Goal: Find specific fact: Find specific fact

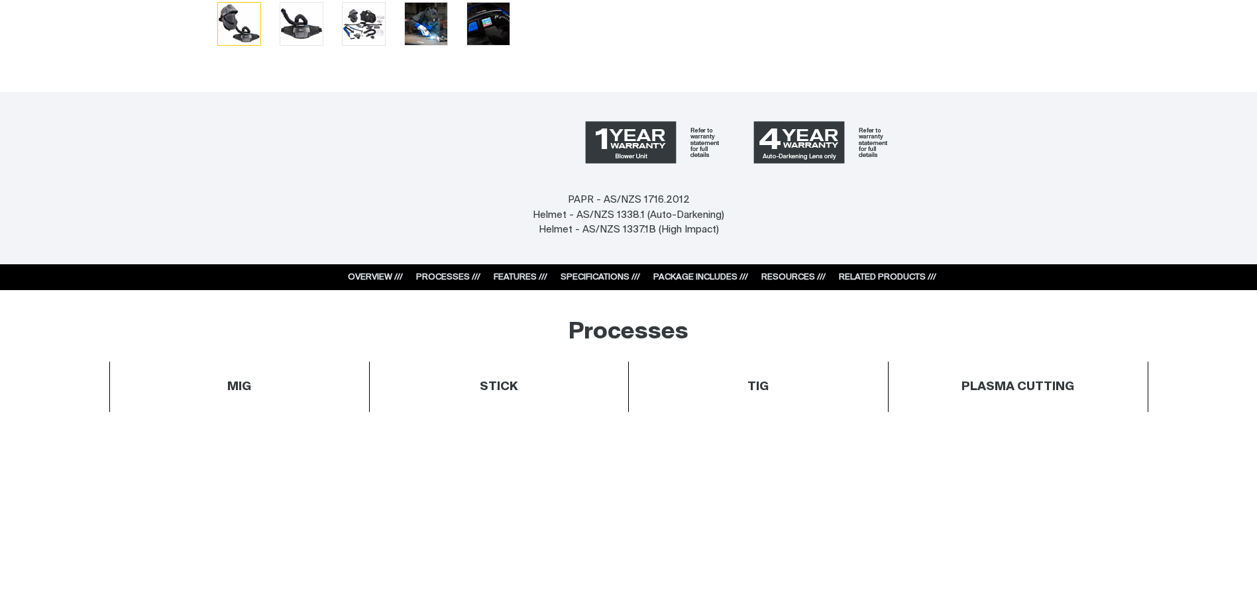
scroll to position [680, 0]
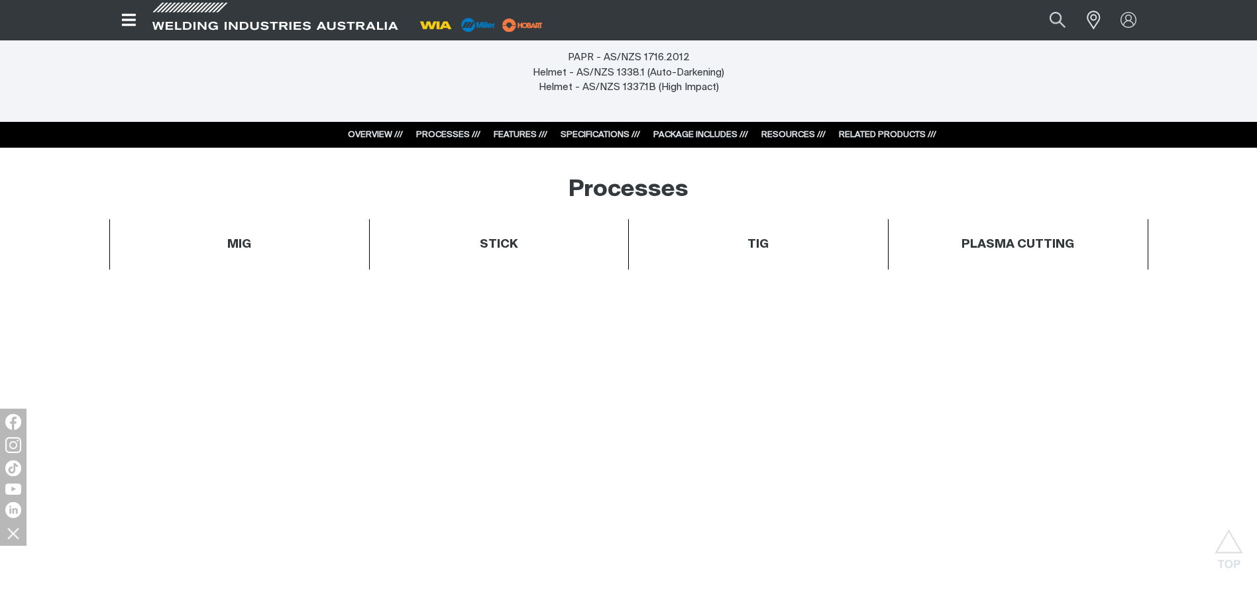
click at [902, 131] on link "RELATED PRODUCTS ///" at bounding box center [887, 135] width 97 height 9
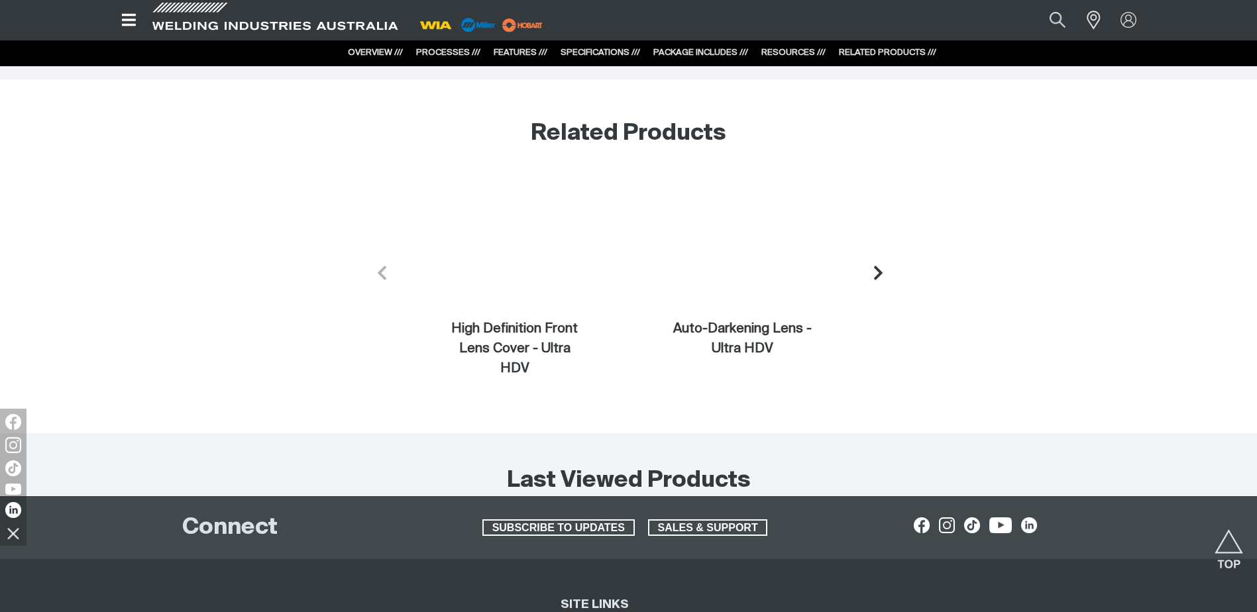
scroll to position [8820, 0]
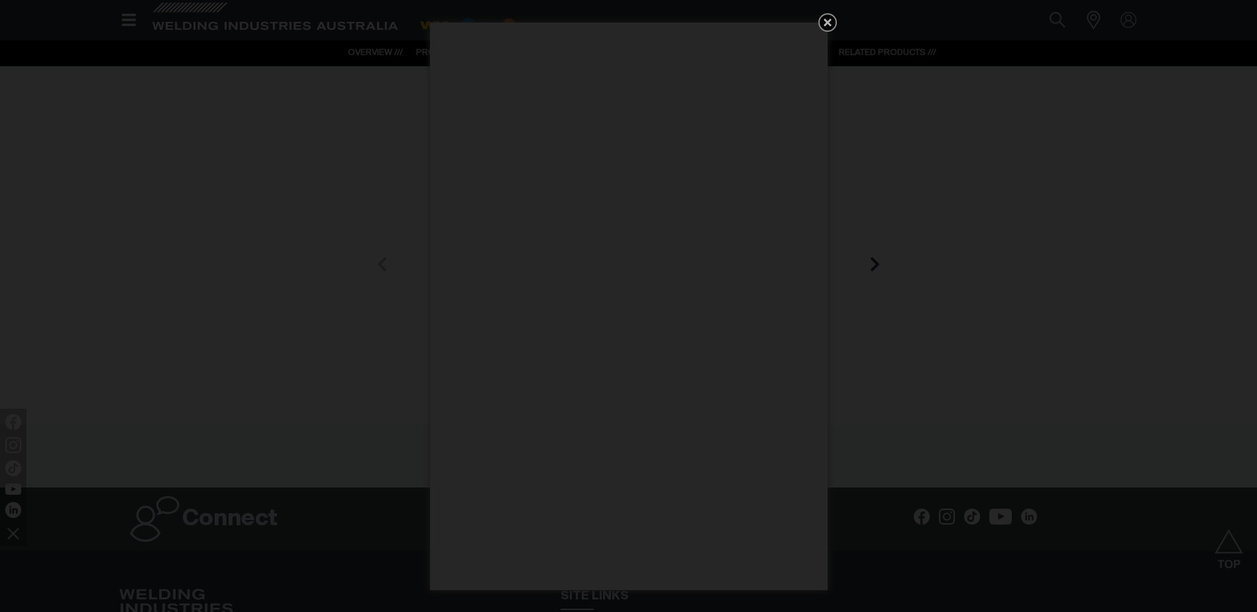
click at [831, 24] on icon "Get 5 WIA Welding Guides Free!" at bounding box center [828, 23] width 16 height 16
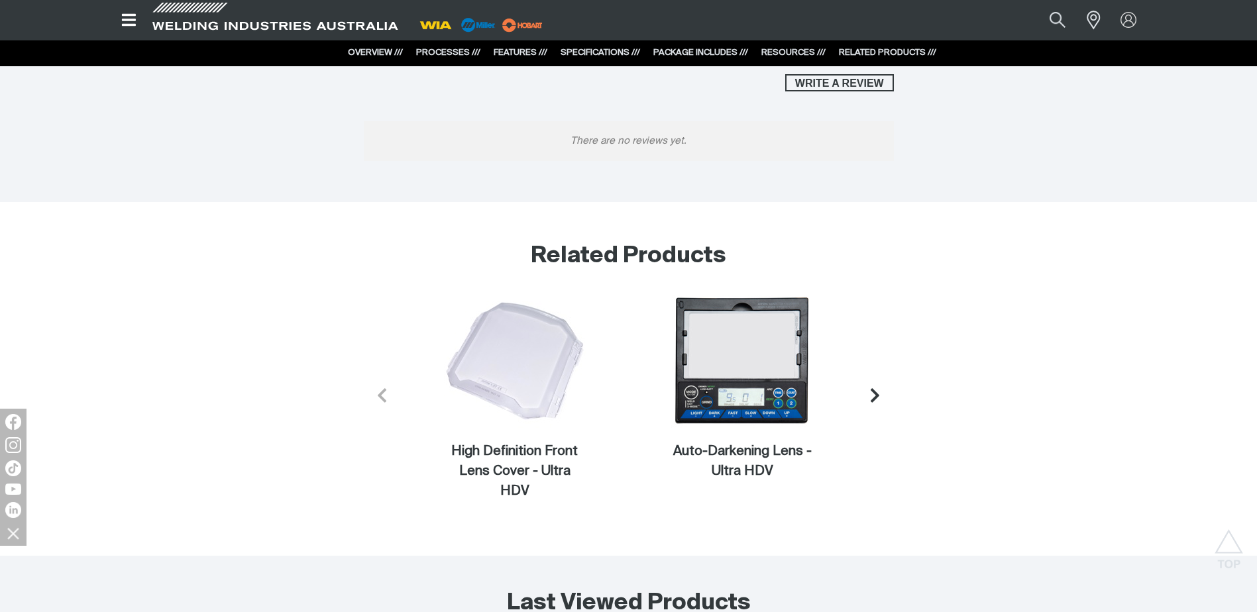
scroll to position [8687, 0]
click at [874, 389] on icon "Next slide" at bounding box center [878, 397] width 17 height 17
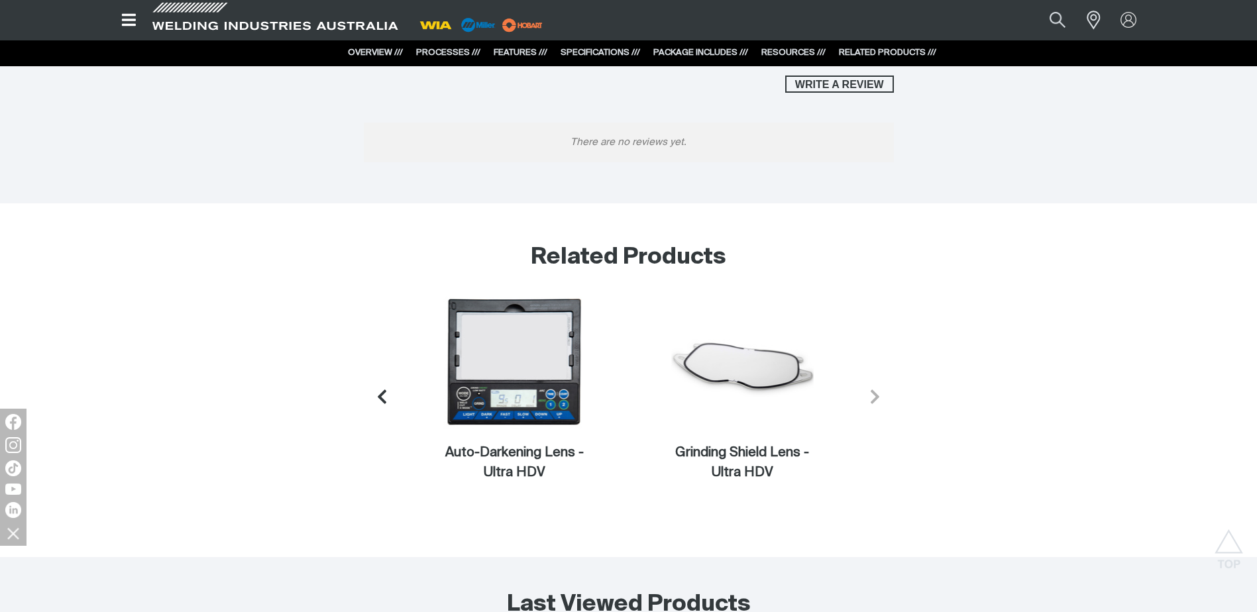
click at [877, 390] on icon "Next slide" at bounding box center [875, 397] width 9 height 14
click at [378, 390] on icon "Previous slide" at bounding box center [378, 397] width 9 height 14
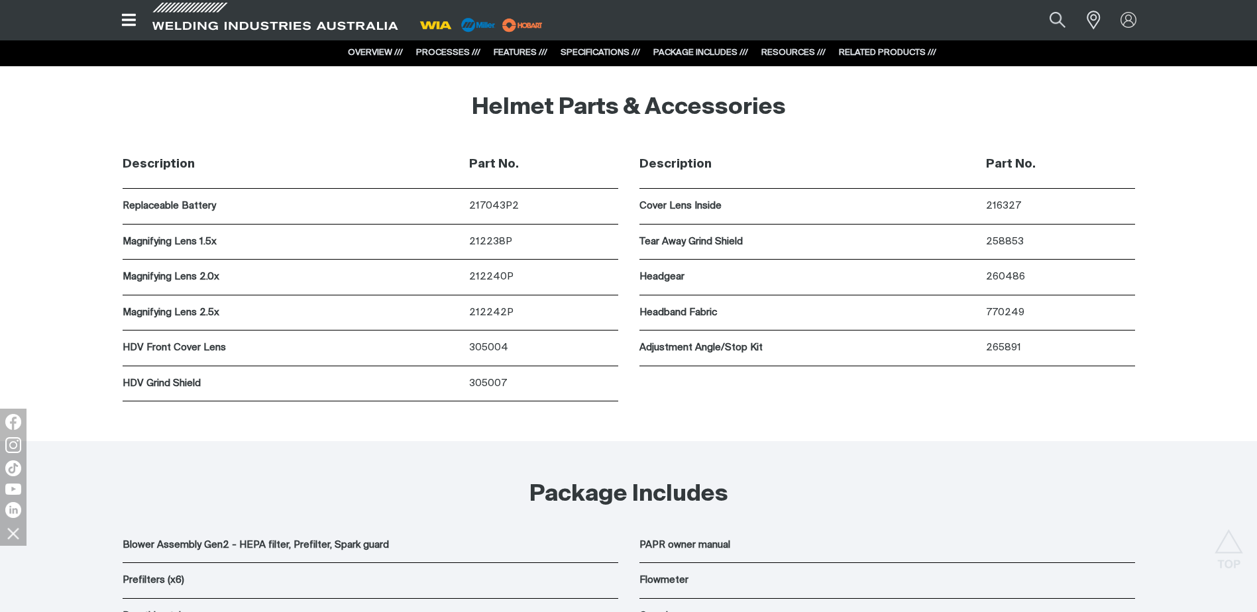
scroll to position [7362, 0]
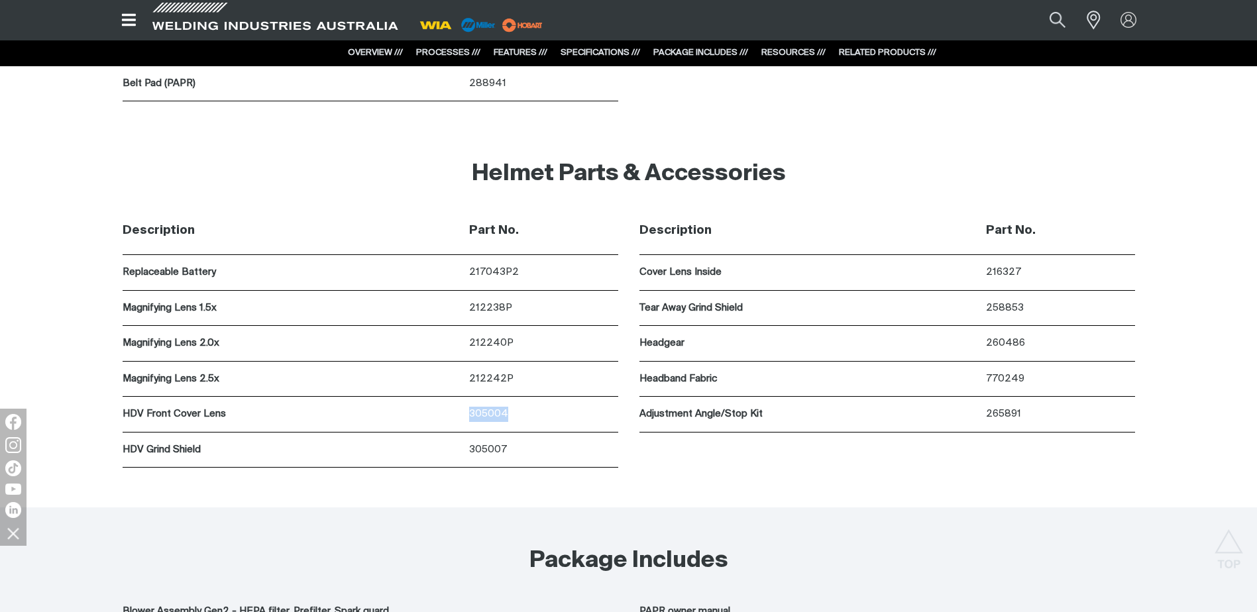
drag, startPoint x: 513, startPoint y: 412, endPoint x: 465, endPoint y: 413, distance: 48.4
click at [465, 413] on div "HDV Front Cover Lens 305004" at bounding box center [371, 415] width 496 height 36
copy div "305004"
drag, startPoint x: 1026, startPoint y: 306, endPoint x: 988, endPoint y: 308, distance: 38.5
click at [988, 308] on p "258853" at bounding box center [1060, 308] width 148 height 15
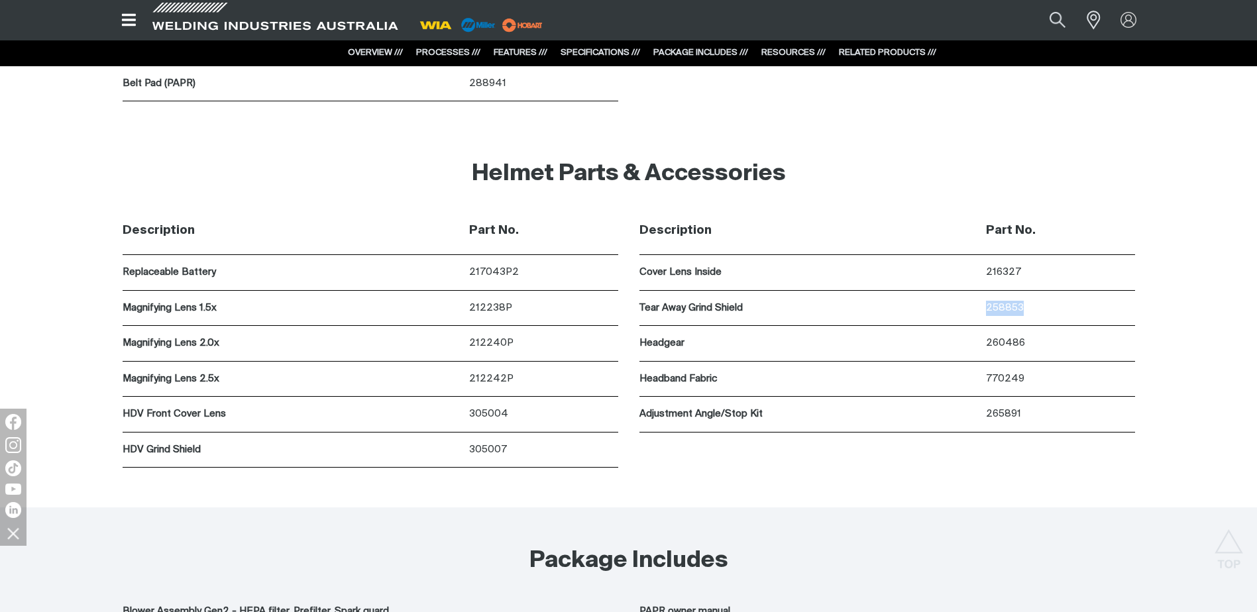
copy p "258853"
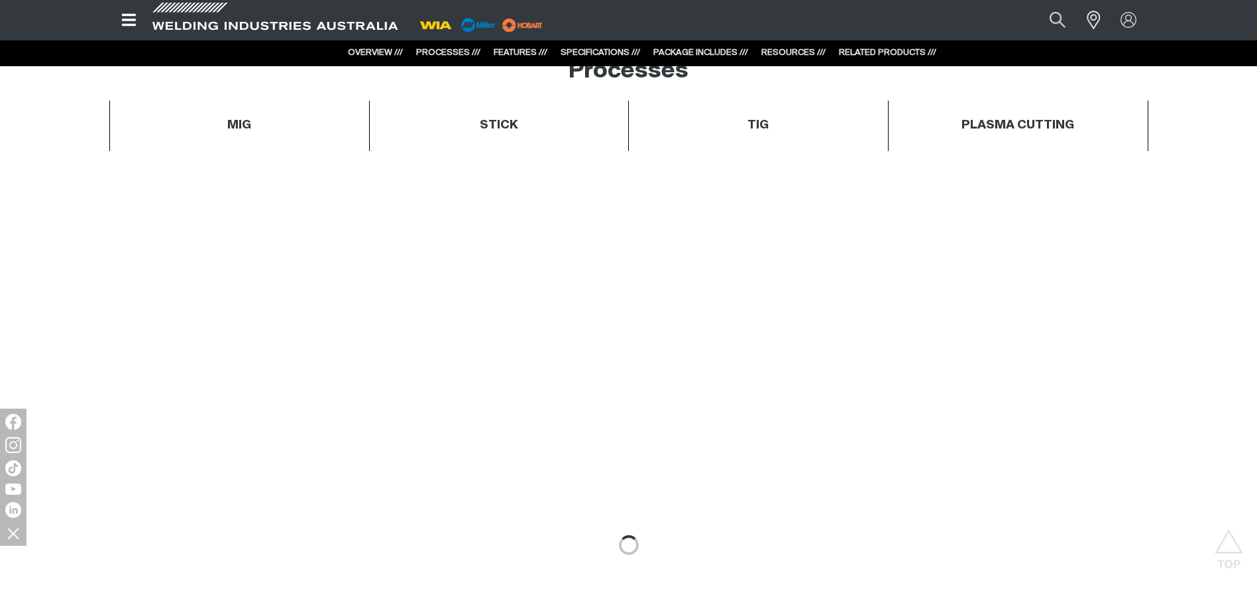
scroll to position [340, 0]
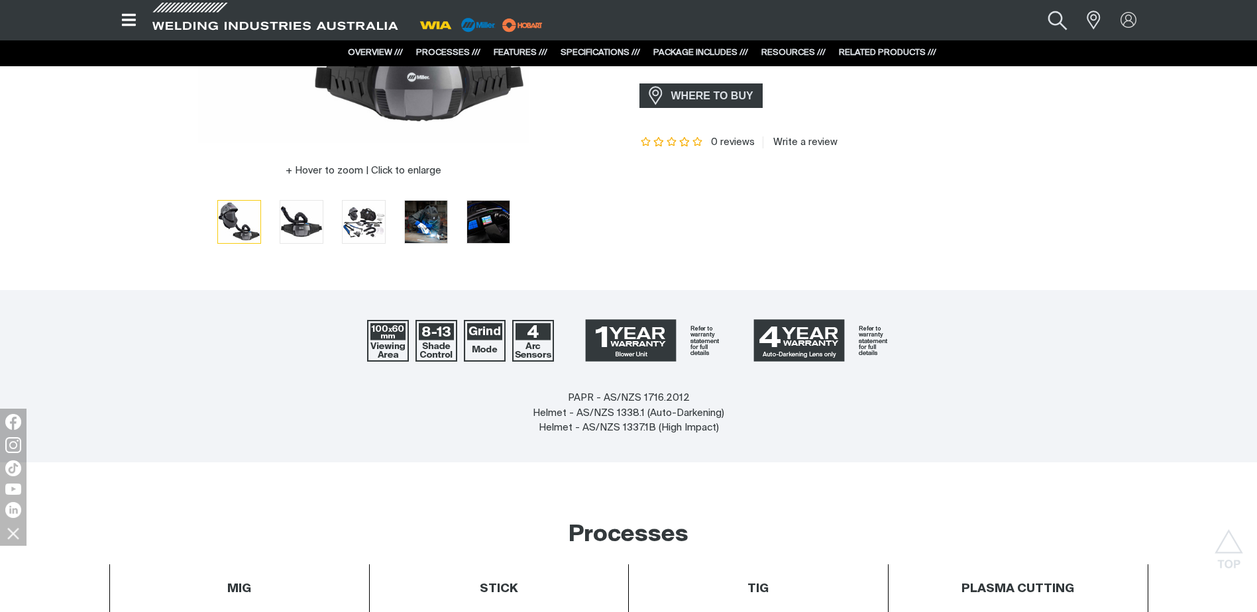
click at [1061, 19] on button "Search products" at bounding box center [1057, 20] width 54 height 36
click at [973, 24] on input "Search" at bounding box center [976, 20] width 204 height 28
paste input "258853"
type input "258853"
click at [1057, 19] on button "Search products" at bounding box center [1057, 20] width 54 height 36
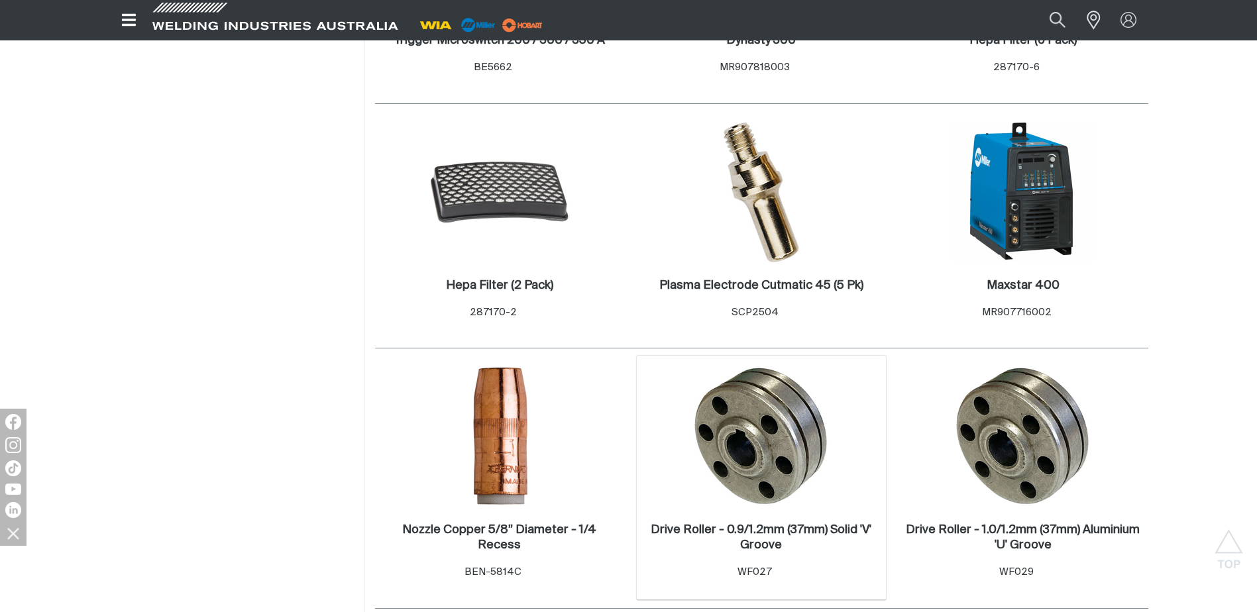
scroll to position [2650, 0]
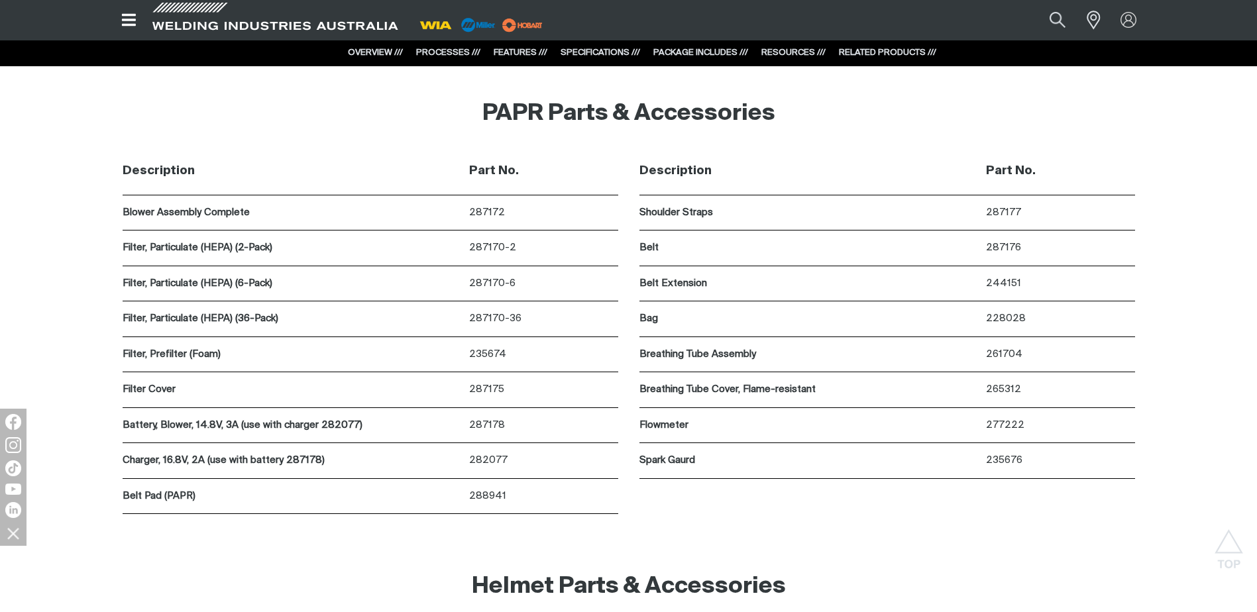
scroll to position [6965, 0]
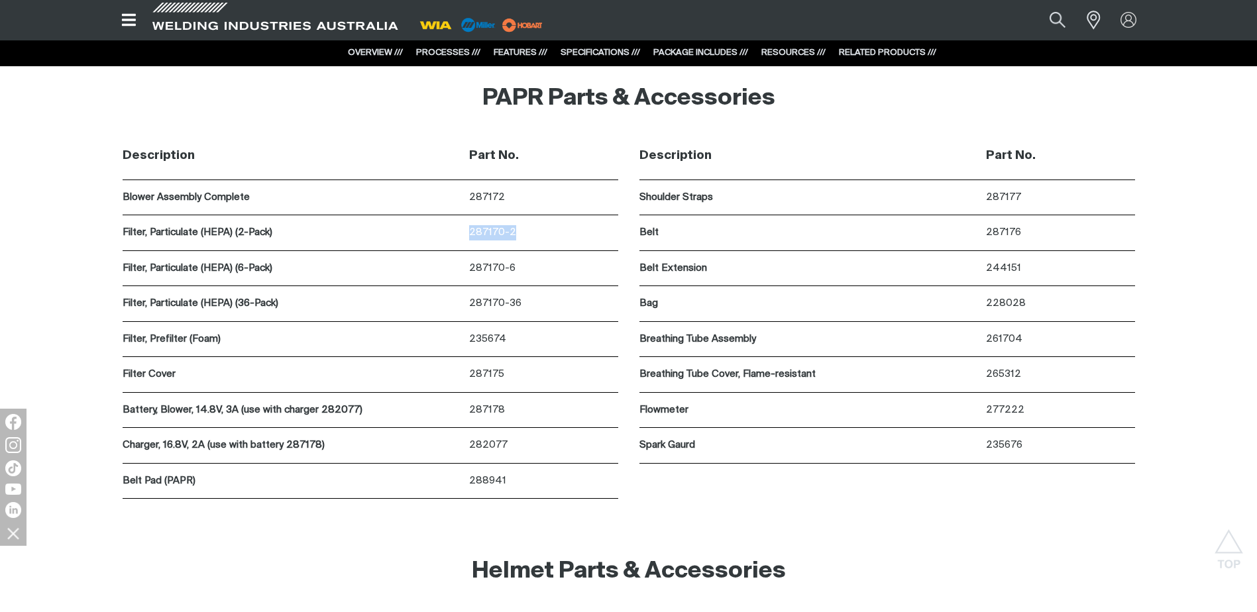
drag, startPoint x: 513, startPoint y: 230, endPoint x: 466, endPoint y: 229, distance: 46.4
click at [466, 229] on div "Filter, Particulate (HEPA) (2-Pack) 287170-2" at bounding box center [371, 233] width 496 height 36
copy div "287170-2"
drag, startPoint x: 505, startPoint y: 339, endPoint x: 470, endPoint y: 339, distance: 35.8
click at [470, 339] on p "235674" at bounding box center [543, 339] width 148 height 15
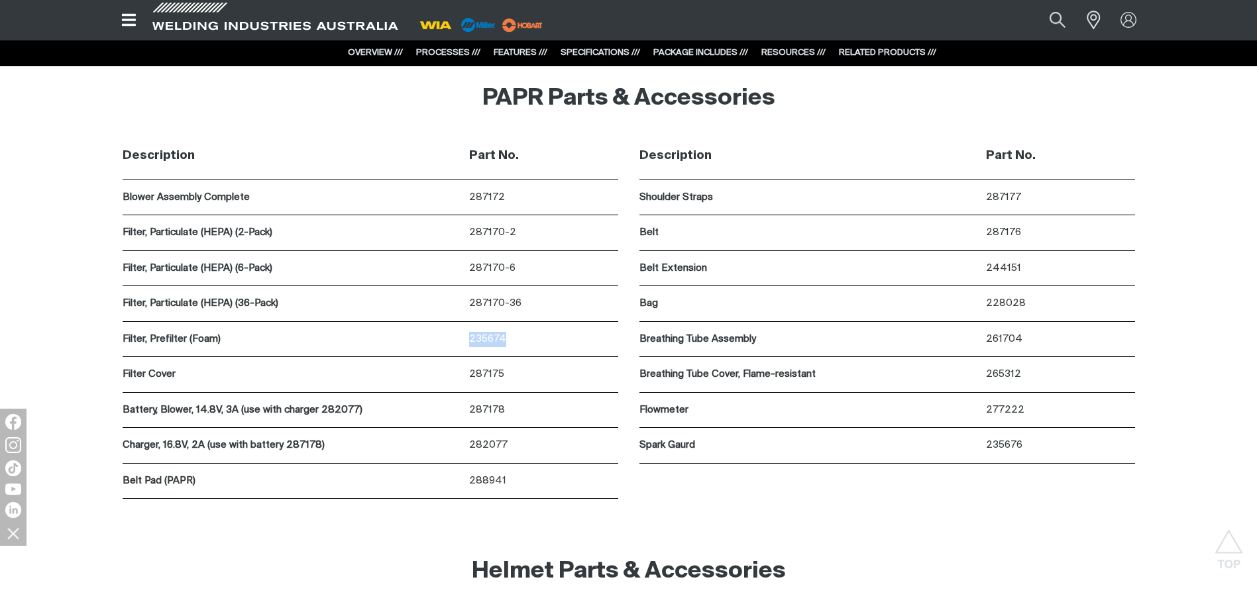
copy p "235674"
drag, startPoint x: 502, startPoint y: 373, endPoint x: 469, endPoint y: 374, distance: 32.5
click at [469, 374] on p "287175" at bounding box center [543, 374] width 148 height 15
copy p "287175"
drag, startPoint x: 1020, startPoint y: 442, endPoint x: 986, endPoint y: 441, distance: 33.2
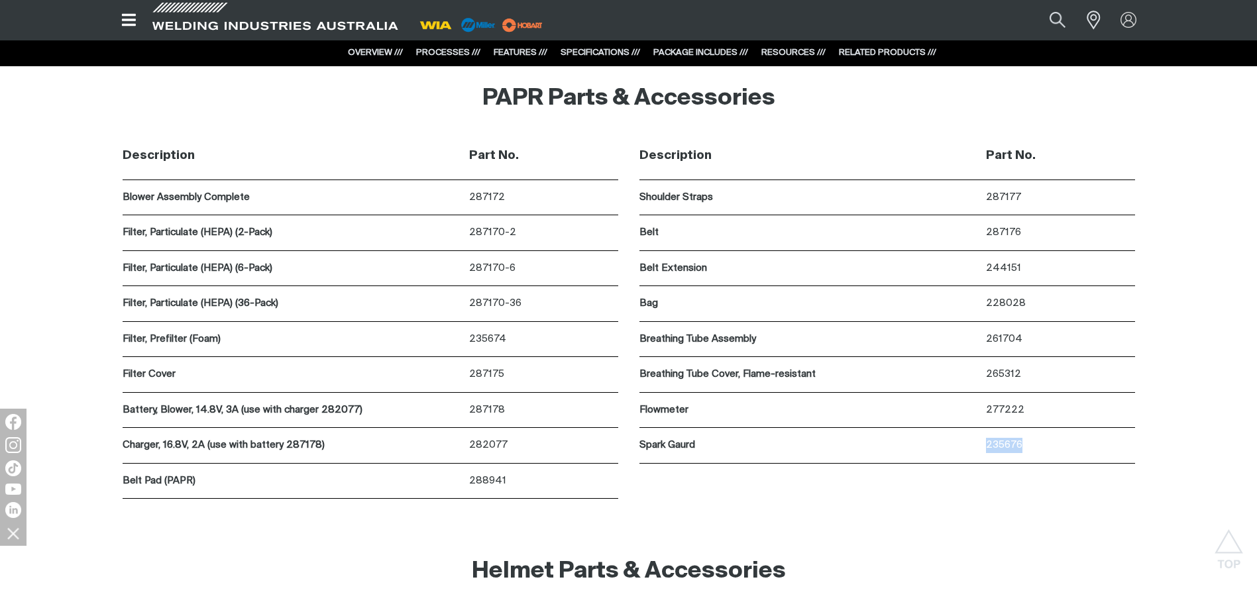
click at [986, 441] on p "235676" at bounding box center [1060, 445] width 148 height 15
copy p "235676"
drag, startPoint x: 506, startPoint y: 373, endPoint x: 472, endPoint y: 376, distance: 34.6
click at [472, 376] on p "287175" at bounding box center [543, 374] width 148 height 15
copy p "287175"
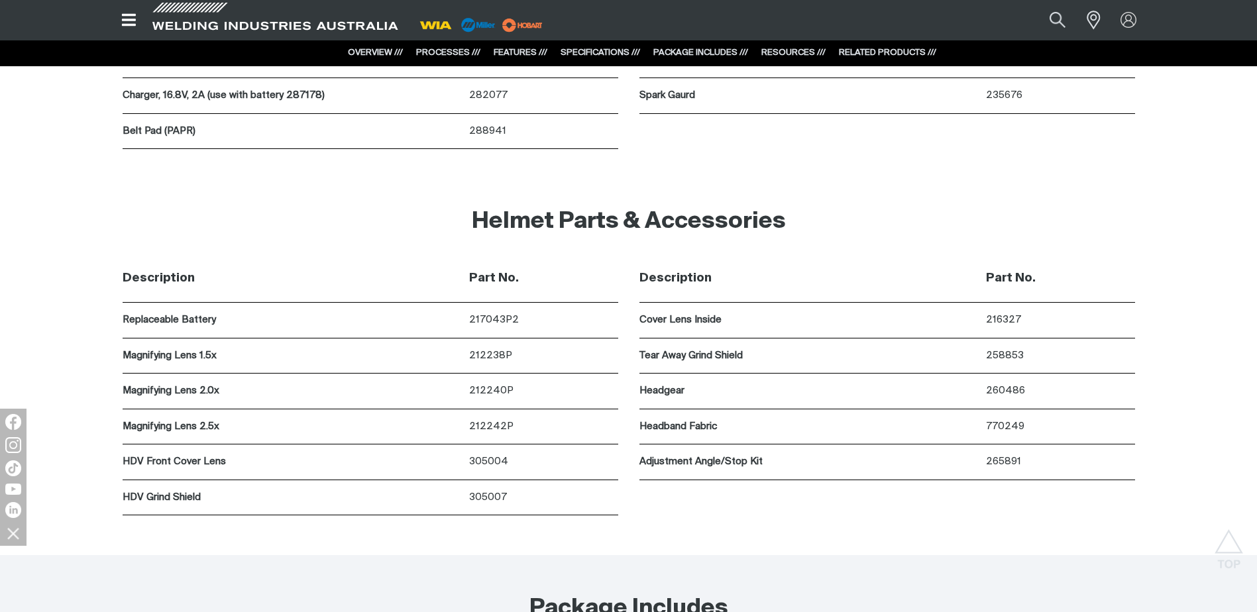
scroll to position [7429, 0]
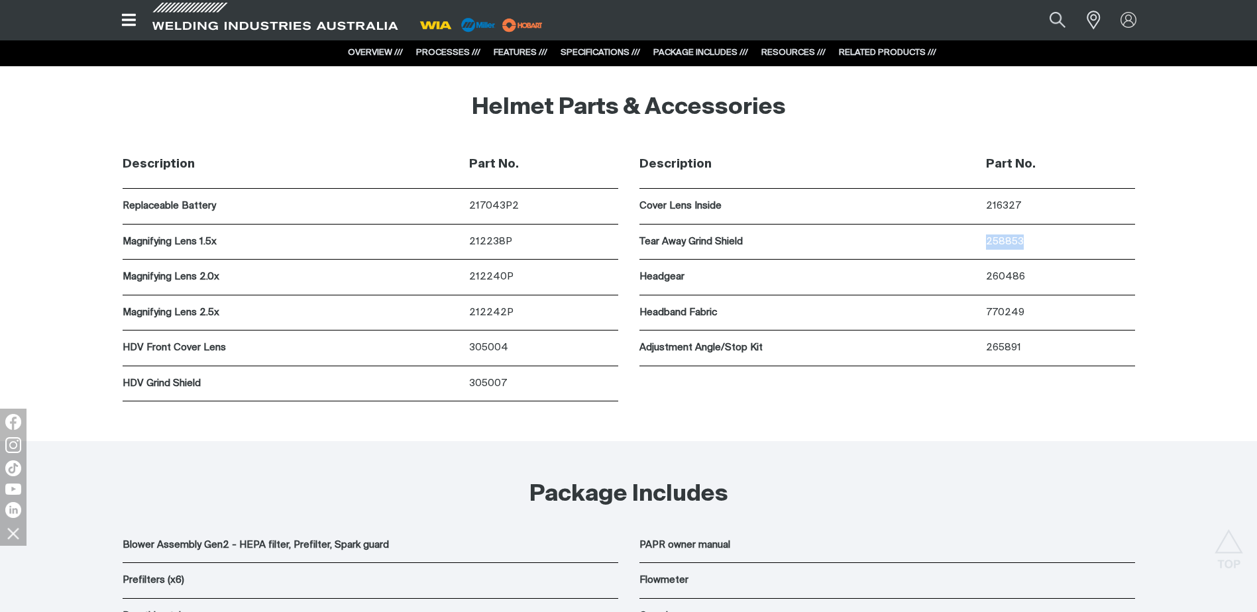
drag, startPoint x: 1027, startPoint y: 237, endPoint x: 984, endPoint y: 238, distance: 42.4
click at [984, 238] on div "Tear Away Grind Shield 258853" at bounding box center [887, 243] width 496 height 36
copy div "258853"
